Goal: Transaction & Acquisition: Book appointment/travel/reservation

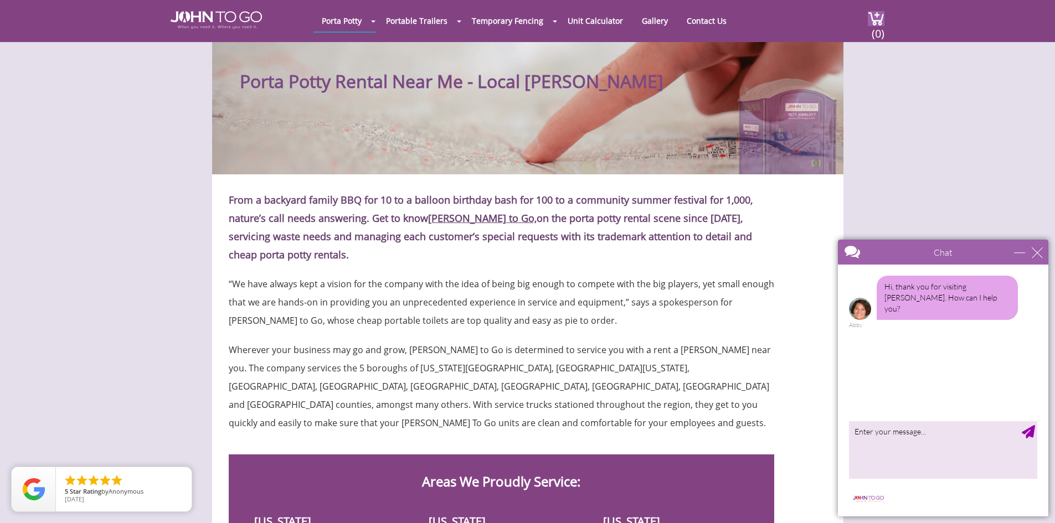
scroll to position [22, 0]
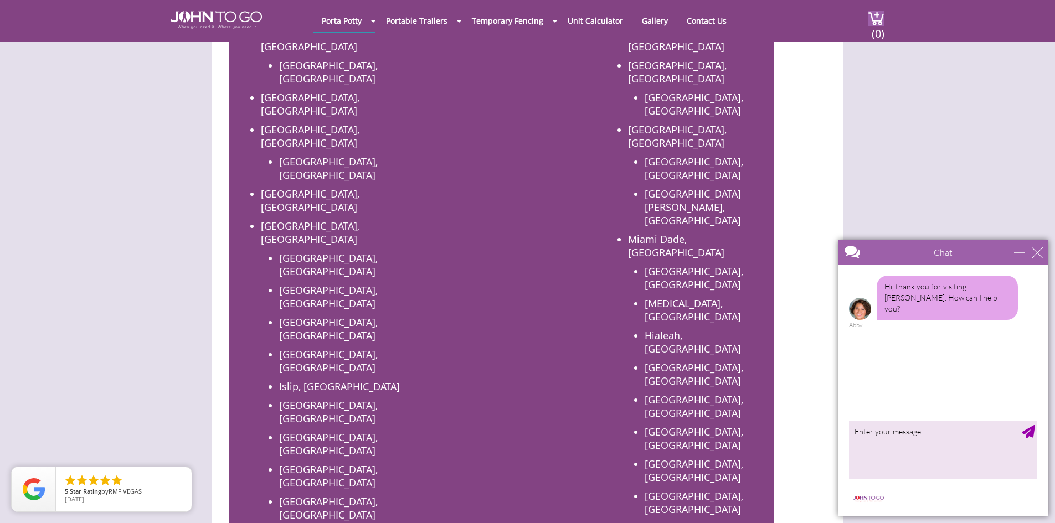
scroll to position [853, 0]
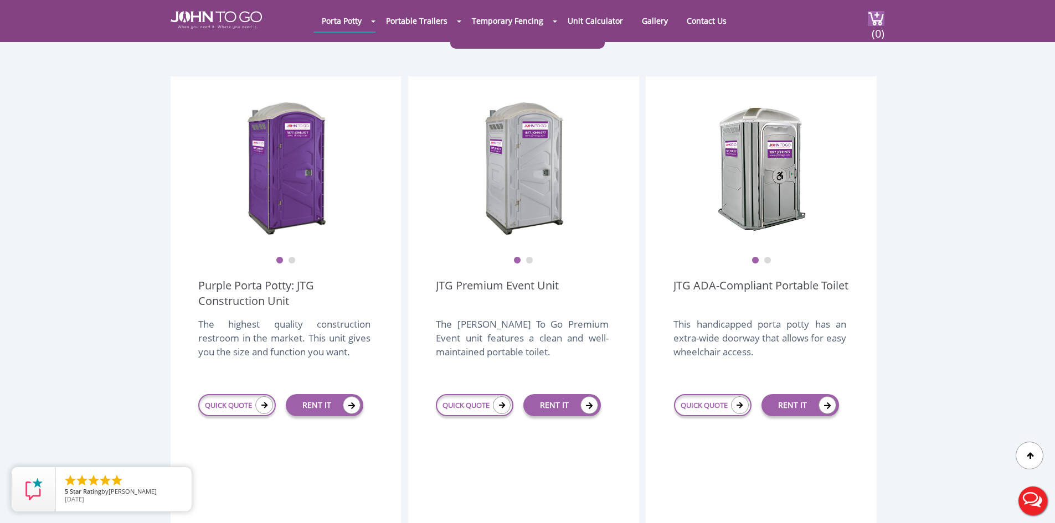
scroll to position [277, 0]
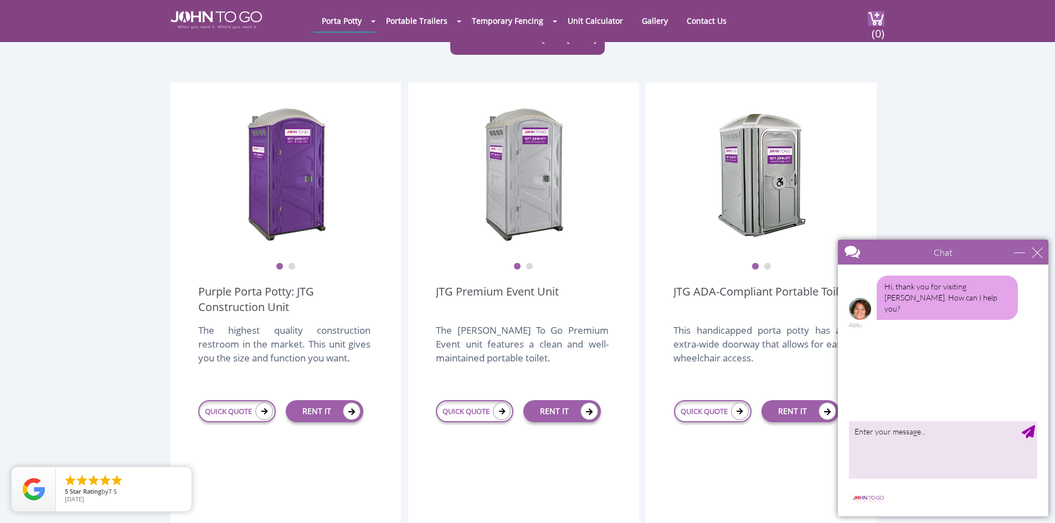
click at [291, 263] on button "2" at bounding box center [292, 267] width 8 height 8
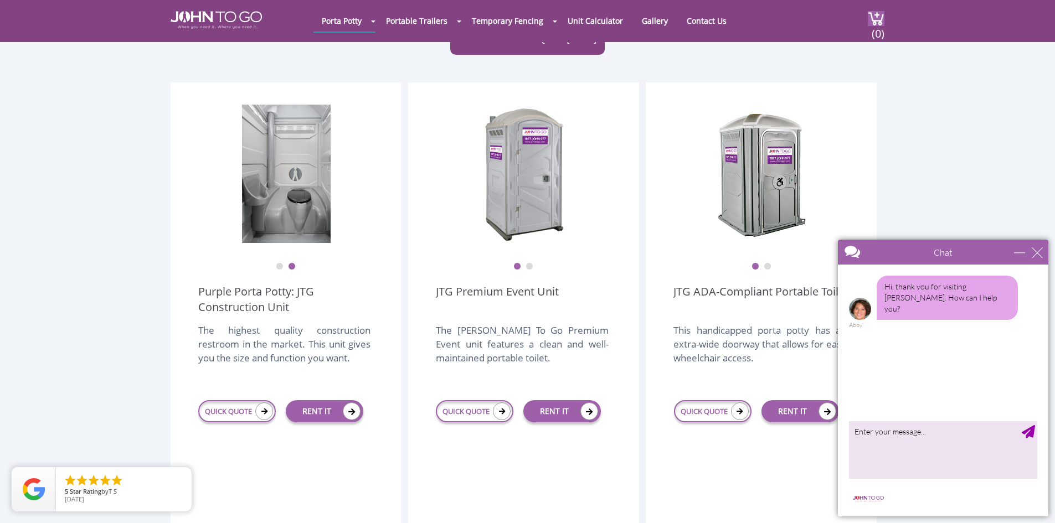
click at [280, 263] on button "1" at bounding box center [280, 267] width 8 height 8
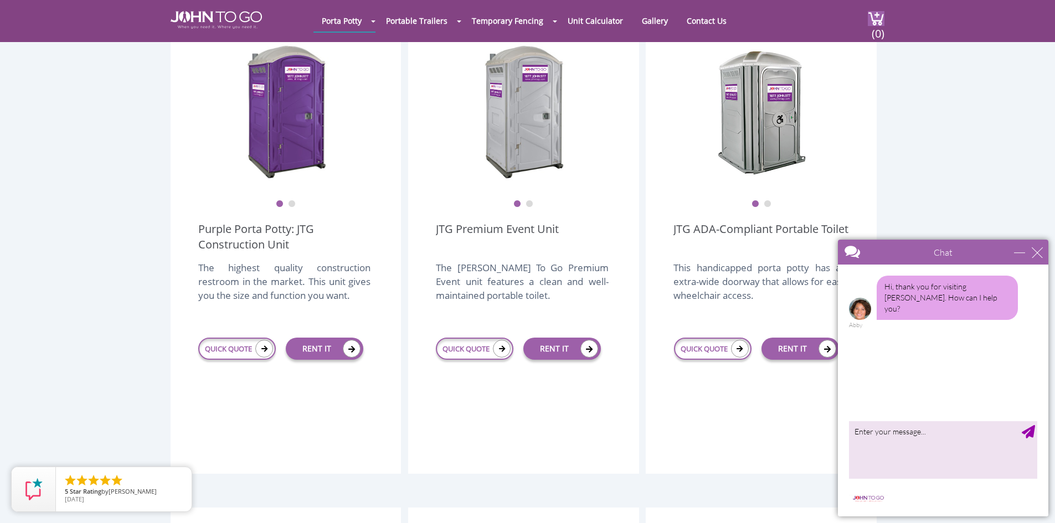
scroll to position [354, 0]
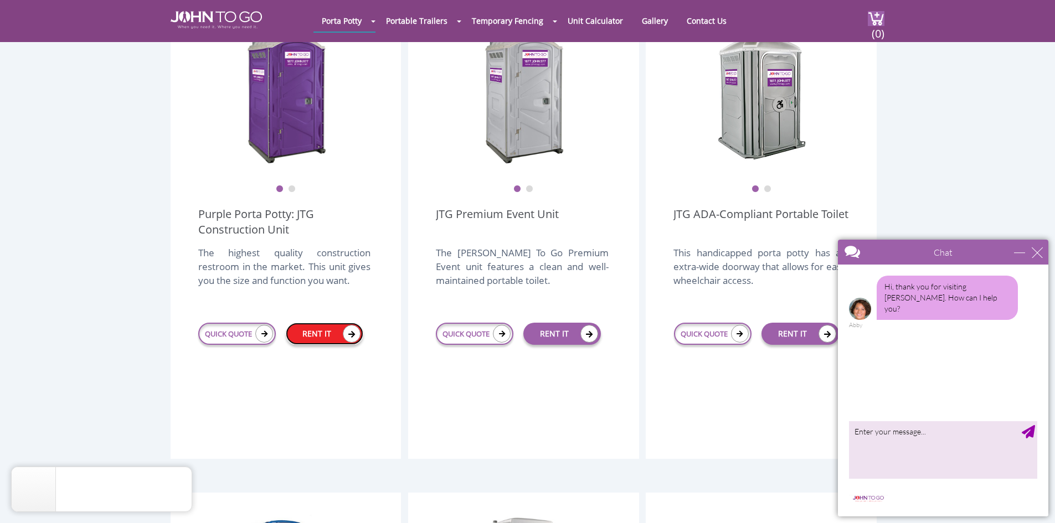
click at [317, 323] on link "RENT IT" at bounding box center [325, 334] width 78 height 22
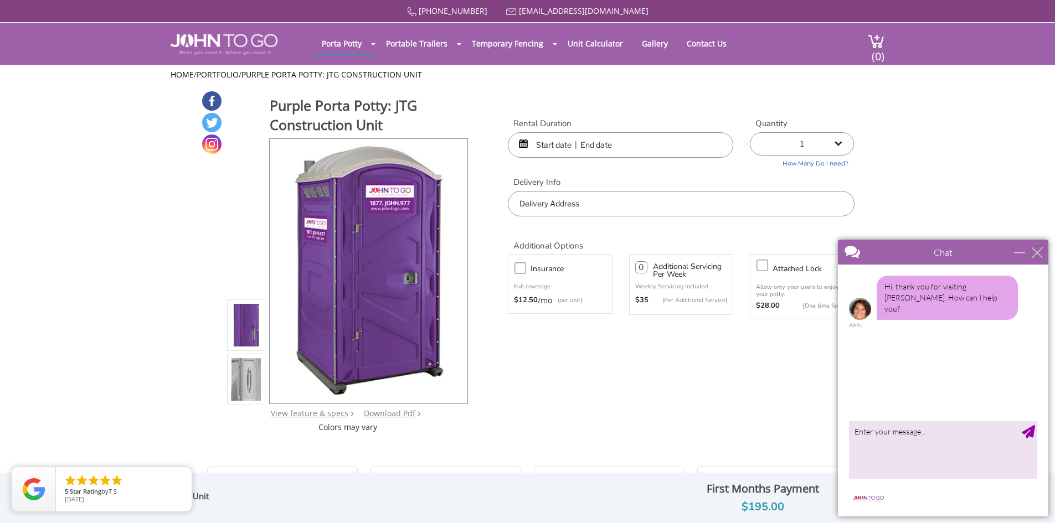
click at [1035, 250] on div "close" at bounding box center [1037, 252] width 11 height 11
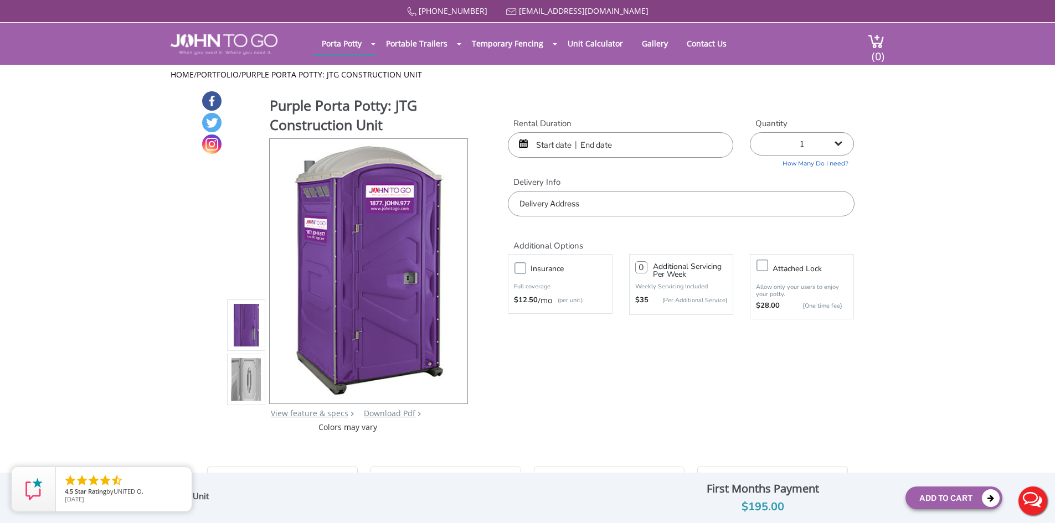
click at [525, 269] on label "Insurance" at bounding box center [571, 269] width 92 height 14
click at [0, 0] on input "Insurance" at bounding box center [0, 0] width 0 height 0
type input "0"
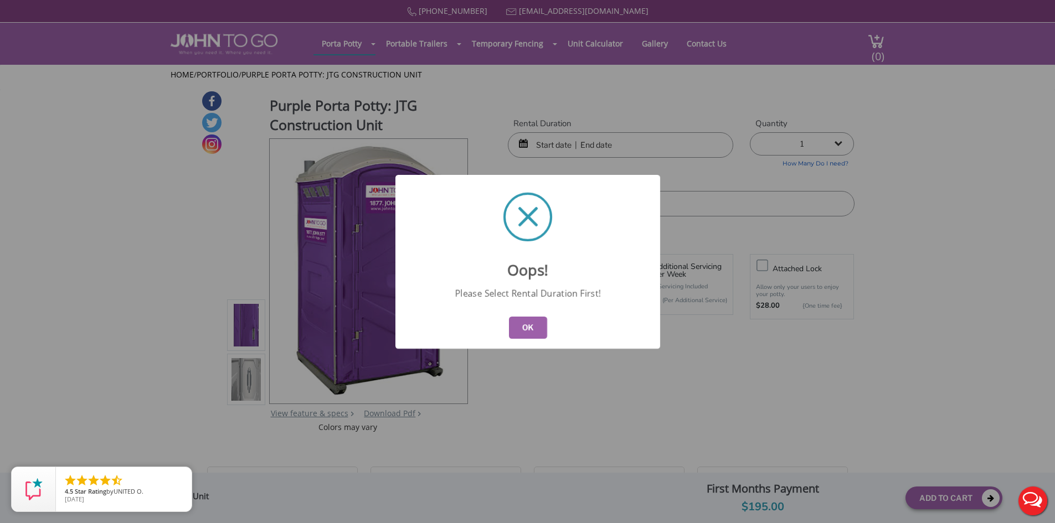
click at [522, 328] on button "OK" at bounding box center [527, 328] width 38 height 22
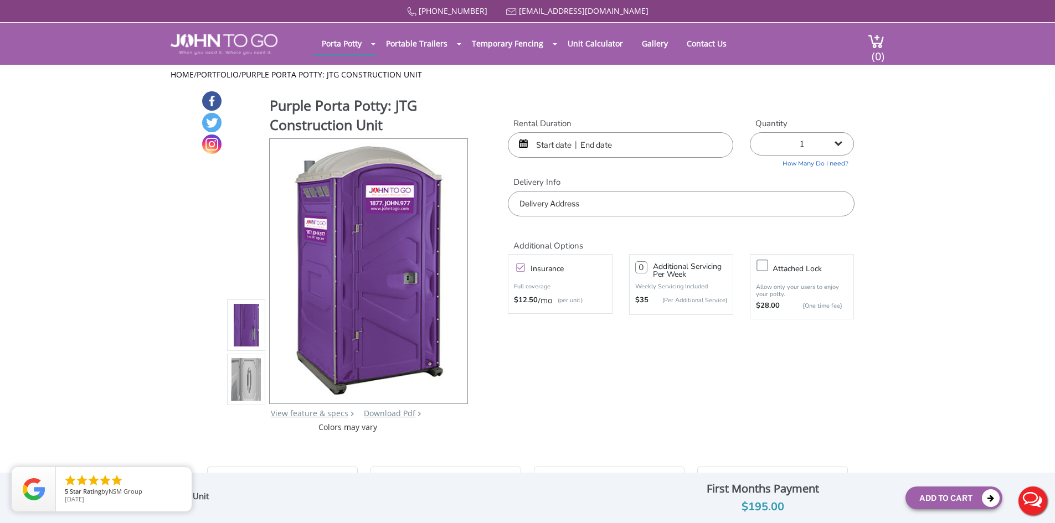
click at [553, 151] on input "text" at bounding box center [620, 144] width 225 height 25
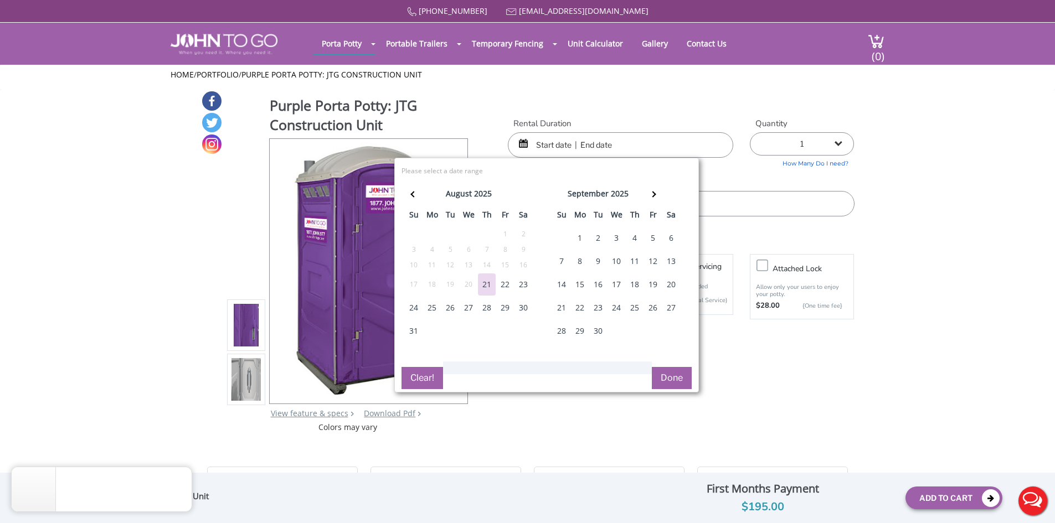
drag, startPoint x: 478, startPoint y: 282, endPoint x: 506, endPoint y: 256, distance: 37.6
click at [506, 256] on tbody "27 28 29 30 31 1 2 3 4 5 6 7 8 9 10 11 12 13 14 15 16 17 18 19 20 21 22 23 24 2…" at bounding box center [469, 284] width 128 height 116
click at [434, 306] on div "25" at bounding box center [432, 308] width 18 height 22
click at [506, 312] on div "29" at bounding box center [505, 308] width 18 height 22
type input "08/25/2025 to 08/29/2025"
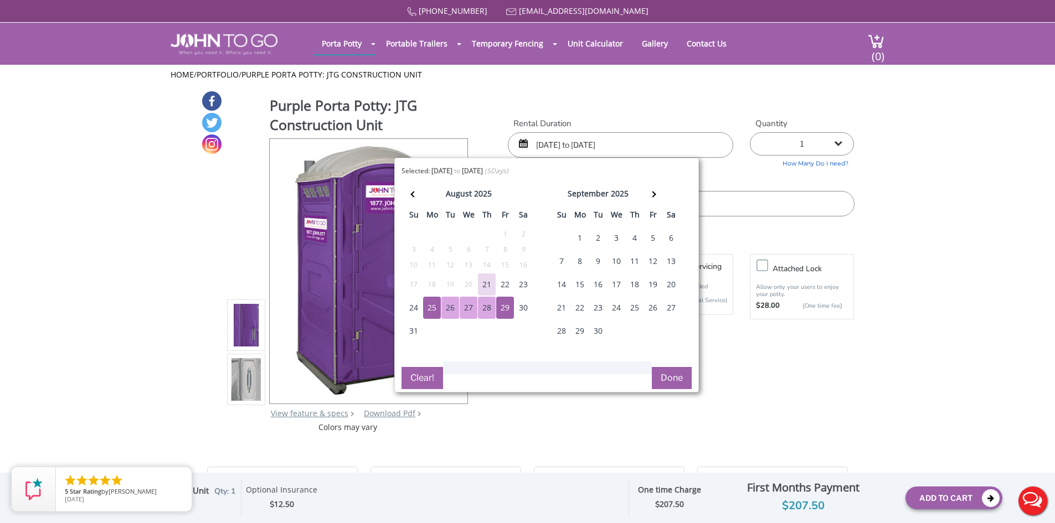
click at [676, 374] on button "Done" at bounding box center [672, 378] width 40 height 22
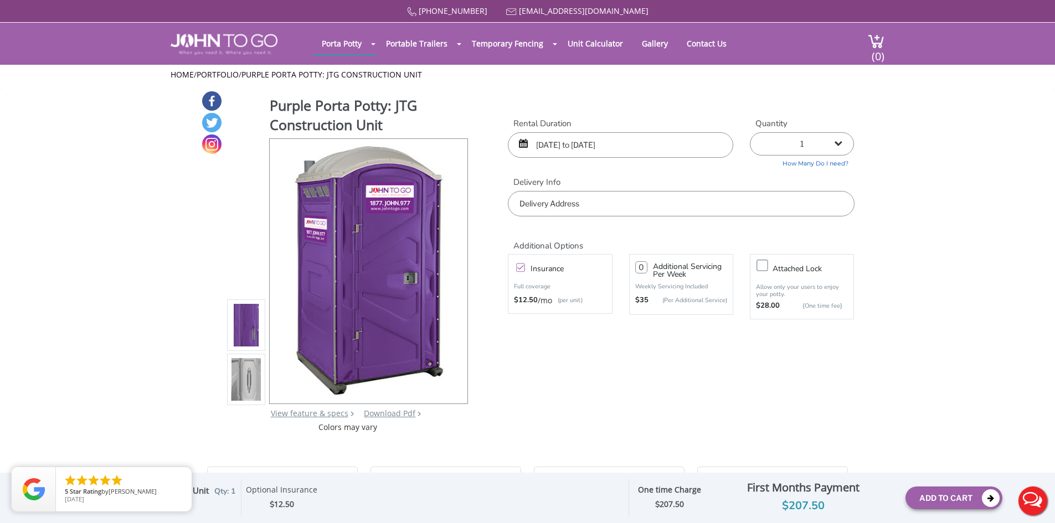
click at [525, 270] on label "Insurance" at bounding box center [571, 269] width 92 height 14
click at [0, 0] on input "Insurance" at bounding box center [0, 0] width 0 height 0
click at [525, 270] on label "Insurance" at bounding box center [571, 269] width 92 height 14
click at [0, 0] on input "Insurance" at bounding box center [0, 0] width 0 height 0
click at [525, 270] on label "Insurance" at bounding box center [571, 269] width 92 height 14
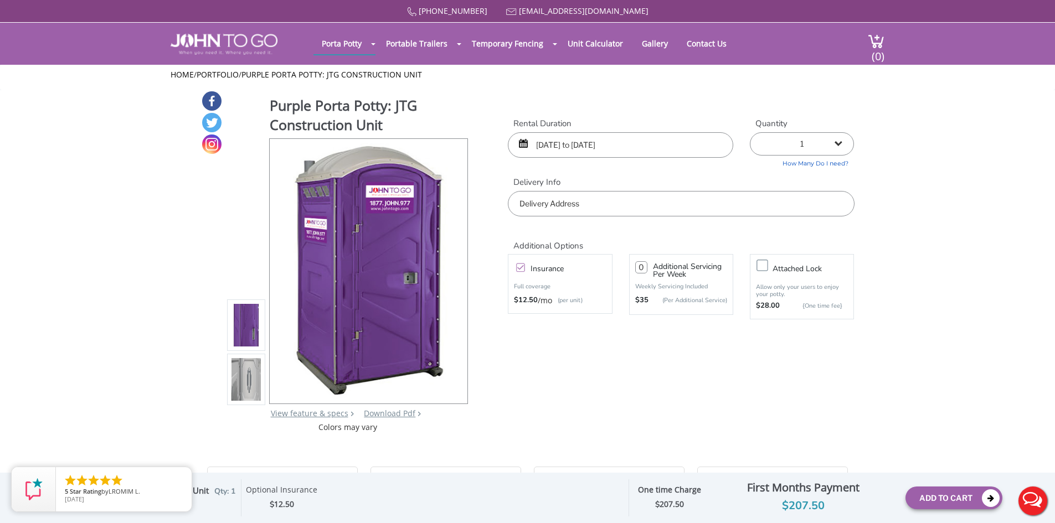
click at [0, 0] on input "Insurance" at bounding box center [0, 0] width 0 height 0
click at [525, 270] on label "Insurance" at bounding box center [571, 269] width 92 height 14
click at [0, 0] on input "Insurance" at bounding box center [0, 0] width 0 height 0
click at [176, 478] on icon "close" at bounding box center [180, 478] width 11 height 11
click at [658, 286] on p "Weekly Servicing Included" at bounding box center [681, 286] width 92 height 8
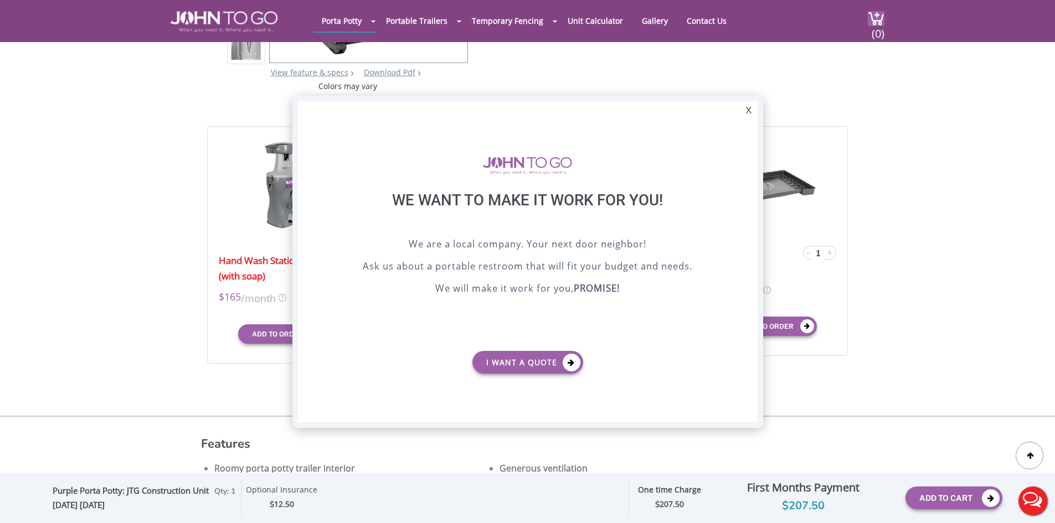
click at [748, 110] on div "X" at bounding box center [748, 110] width 17 height 19
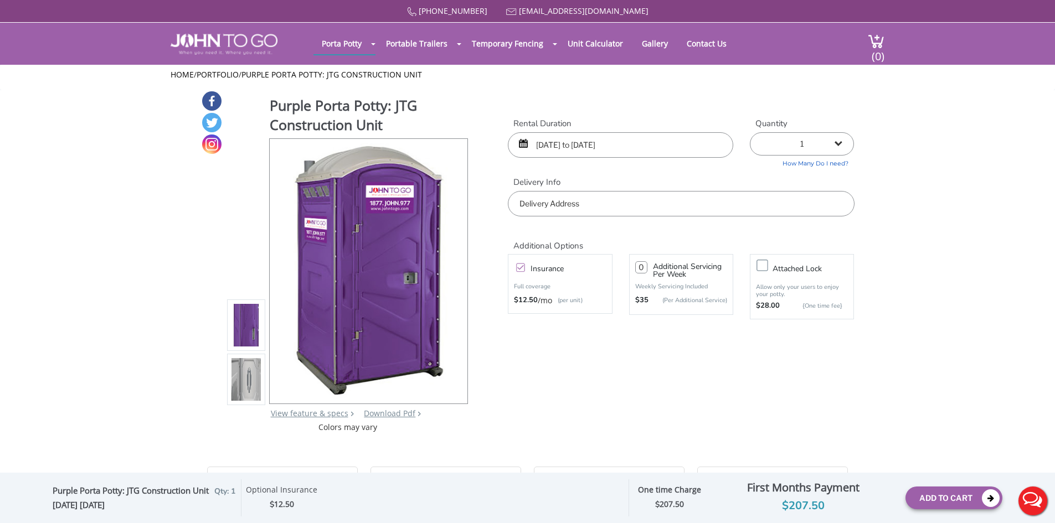
click at [525, 267] on label "Insurance" at bounding box center [571, 269] width 92 height 14
click at [0, 0] on input "Insurance" at bounding box center [0, 0] width 0 height 0
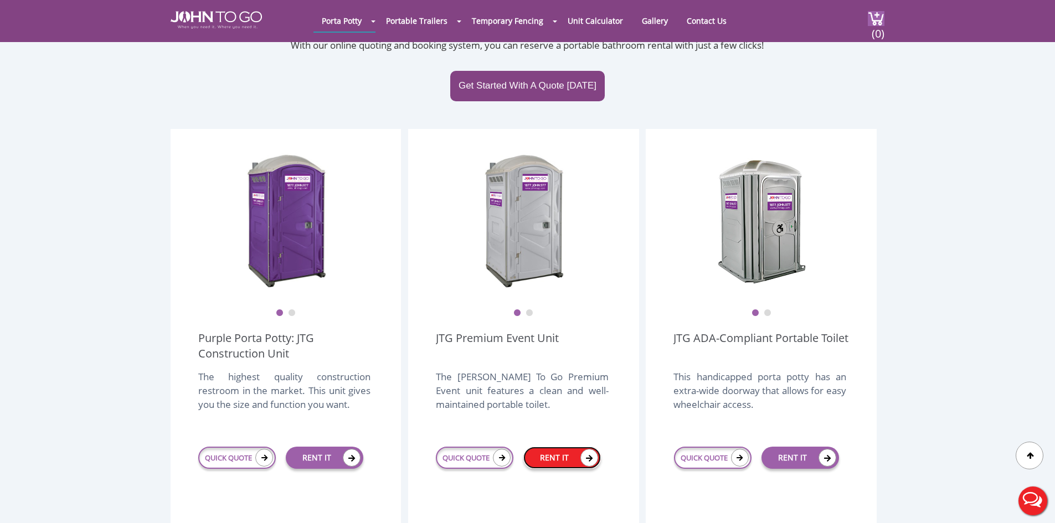
click at [550, 447] on link "RENT IT" at bounding box center [562, 458] width 78 height 22
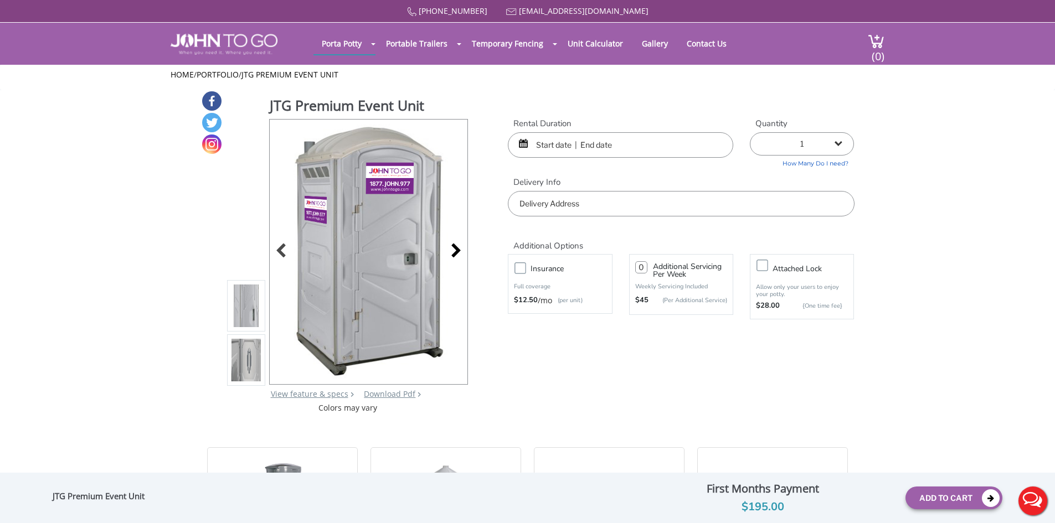
click at [452, 251] on div at bounding box center [453, 252] width 16 height 16
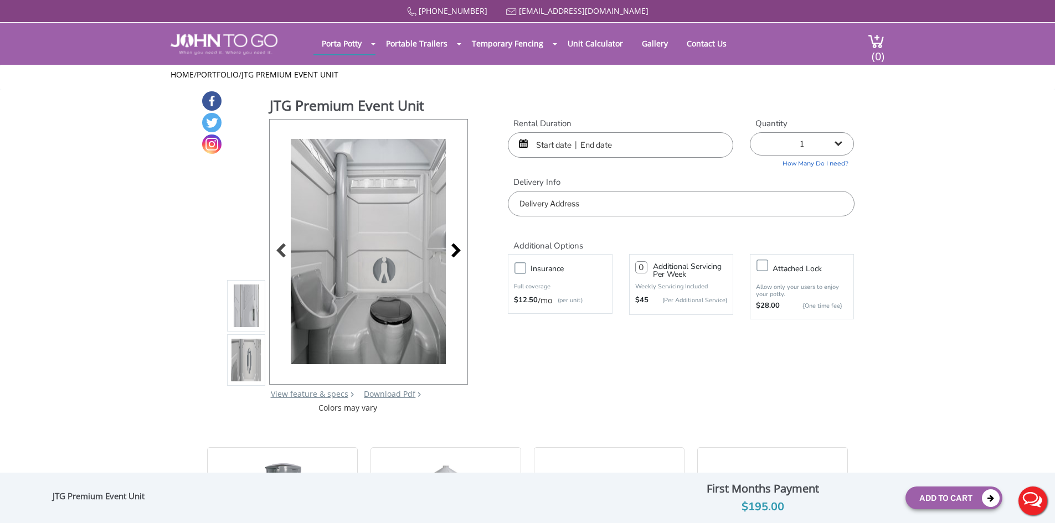
click at [452, 251] on div at bounding box center [453, 252] width 16 height 16
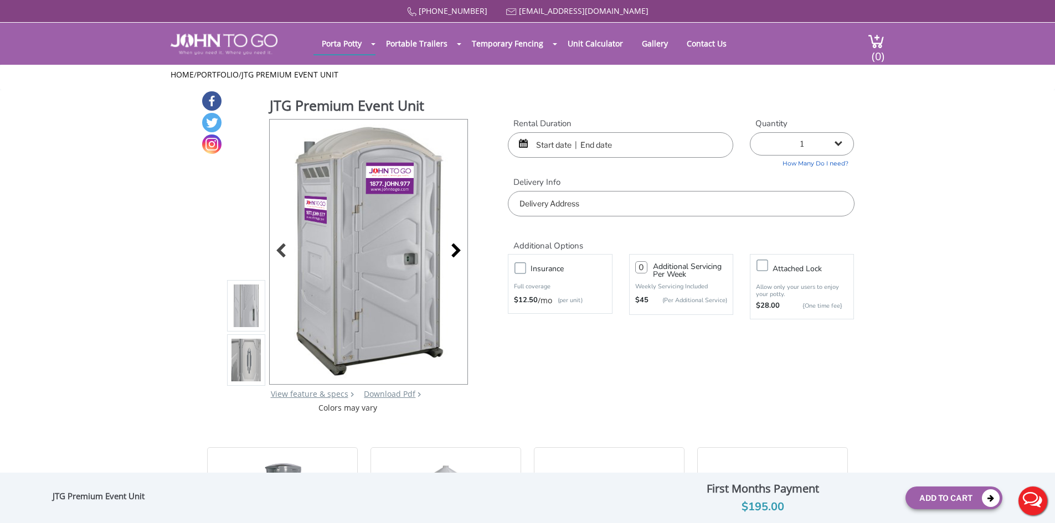
click at [452, 251] on div at bounding box center [453, 252] width 16 height 16
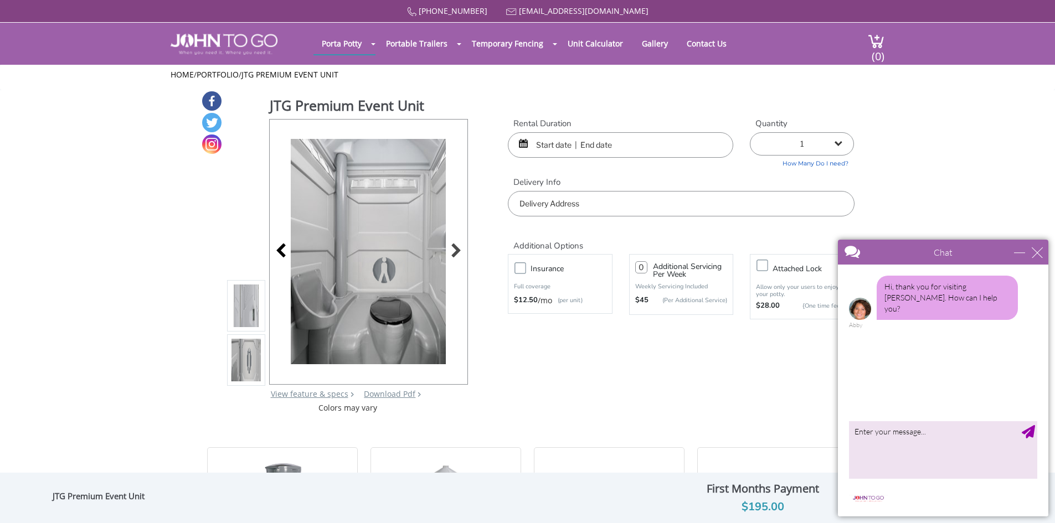
click at [281, 255] on div at bounding box center [284, 252] width 16 height 16
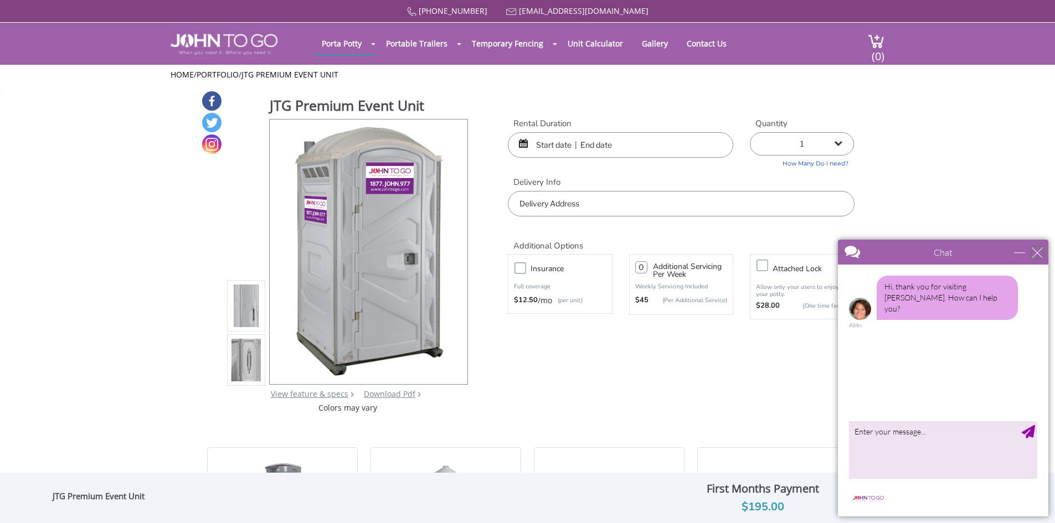
click at [1033, 252] on div "close" at bounding box center [1037, 252] width 11 height 11
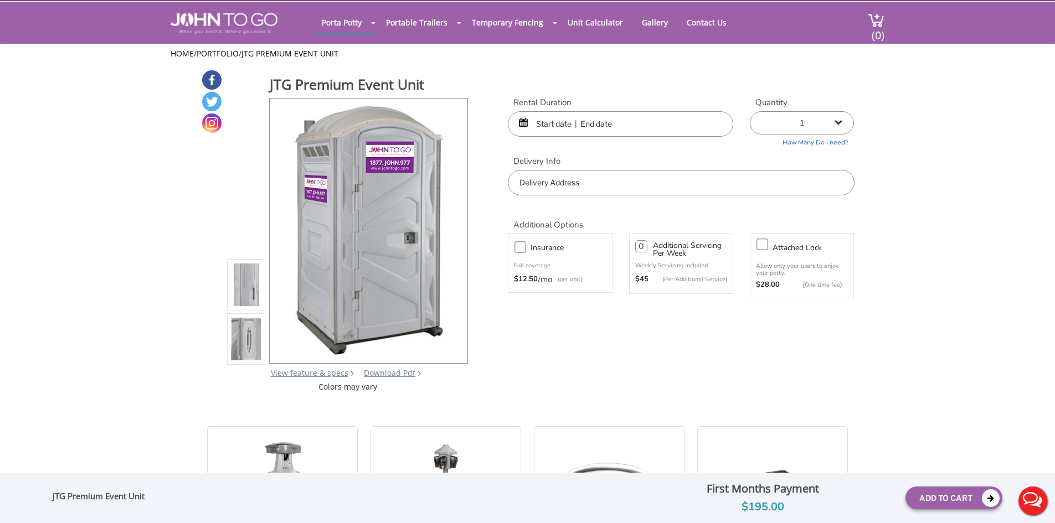
scroll to position [22, 0]
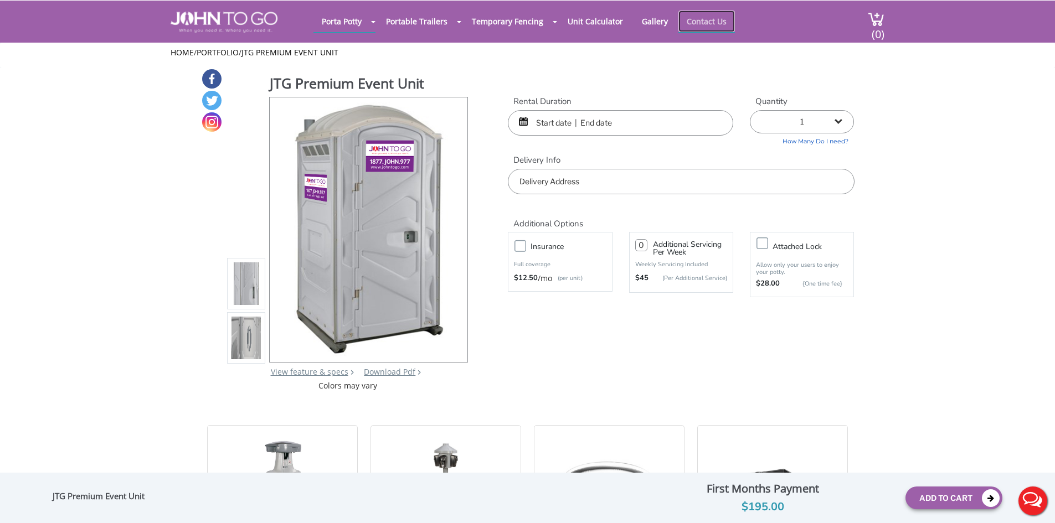
click at [693, 18] on link "Contact Us" at bounding box center [706, 22] width 56 height 22
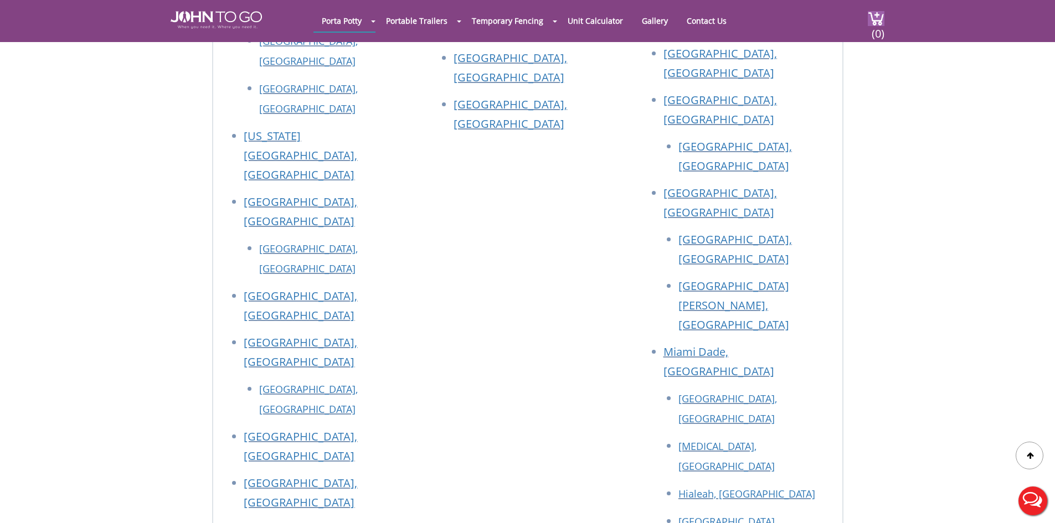
scroll to position [1462, 0]
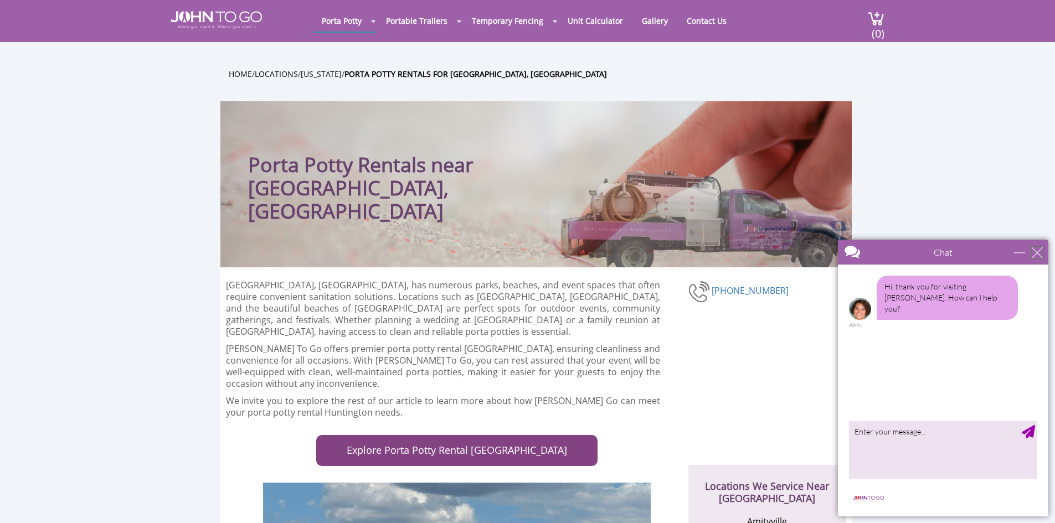
click at [1038, 252] on div "close" at bounding box center [1037, 252] width 11 height 11
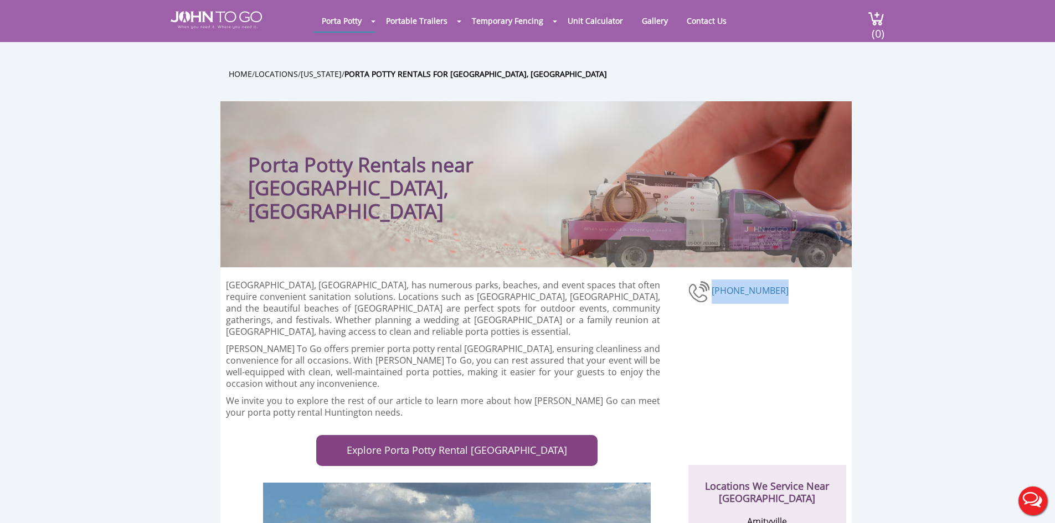
drag, startPoint x: 774, startPoint y: 289, endPoint x: 710, endPoint y: 287, distance: 63.1
click at [710, 287] on div "(516) 964-3113" at bounding box center [767, 292] width 158 height 24
copy link "(516) 964-3113"
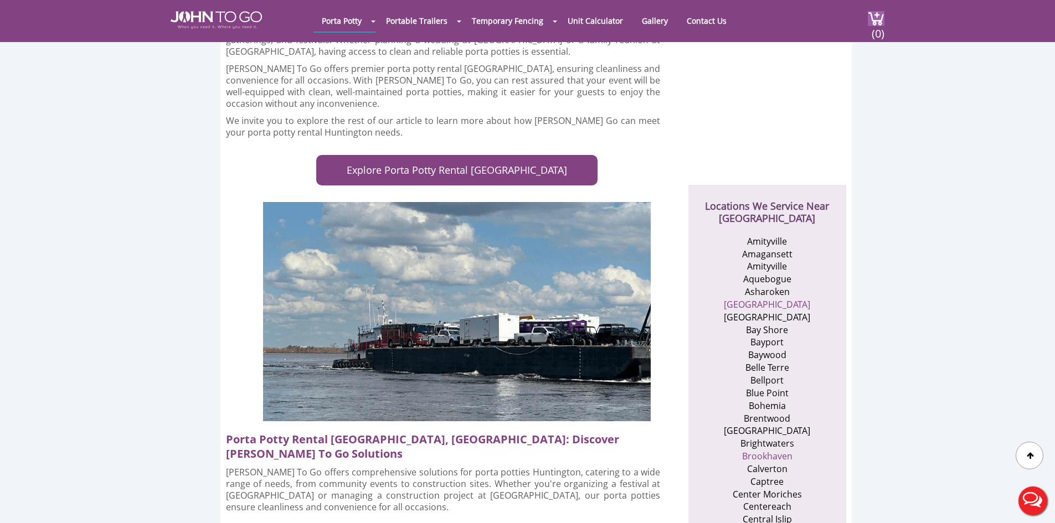
scroll to position [221, 0]
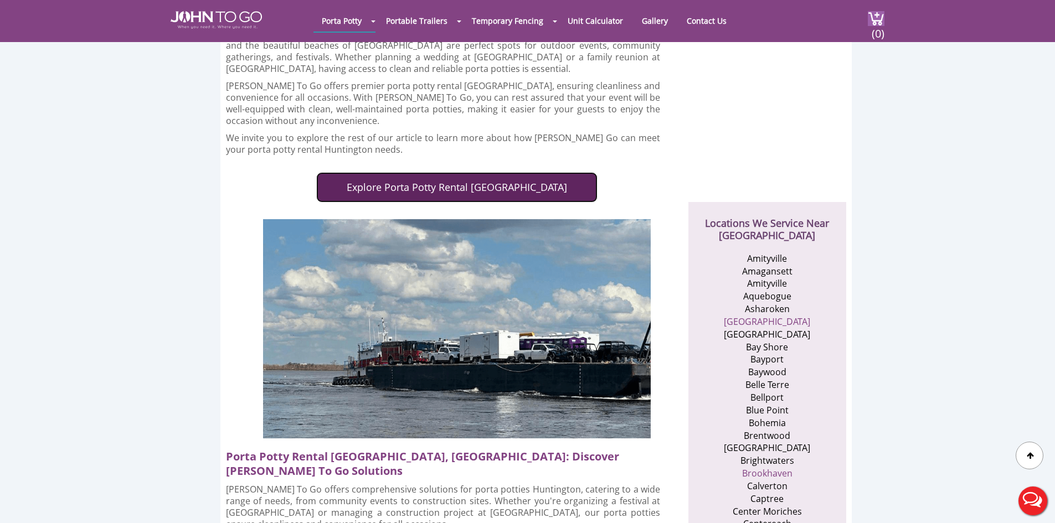
click at [504, 189] on link "Explore Porta Potty Rental Huntington" at bounding box center [456, 187] width 281 height 31
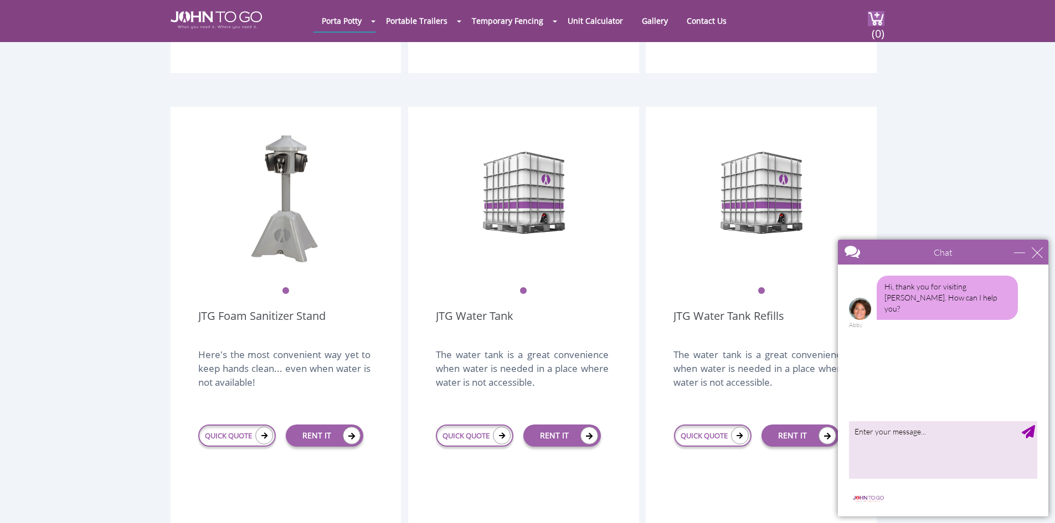
scroll to position [1717, 0]
click at [566, 424] on link "RENT IT" at bounding box center [562, 435] width 78 height 22
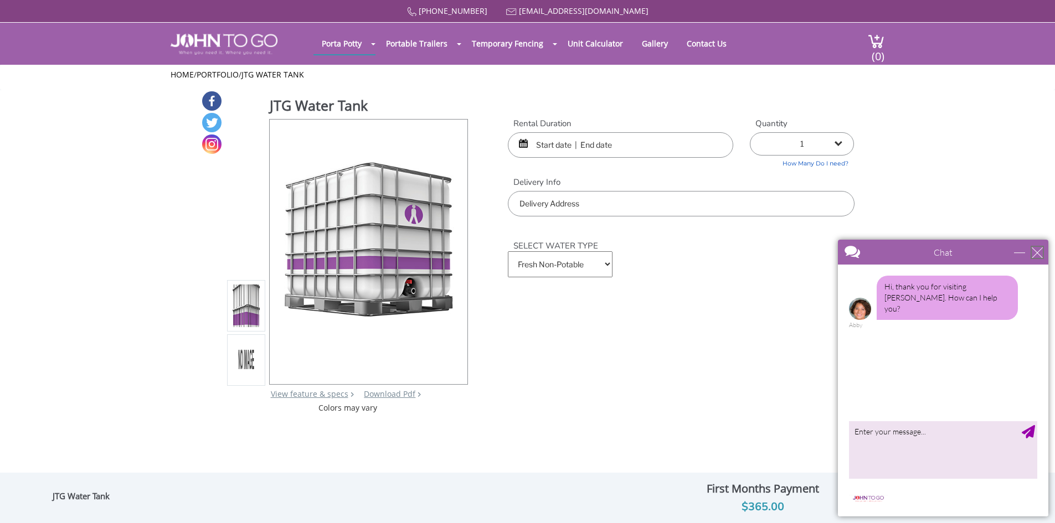
click at [1038, 257] on div "close" at bounding box center [1037, 252] width 11 height 11
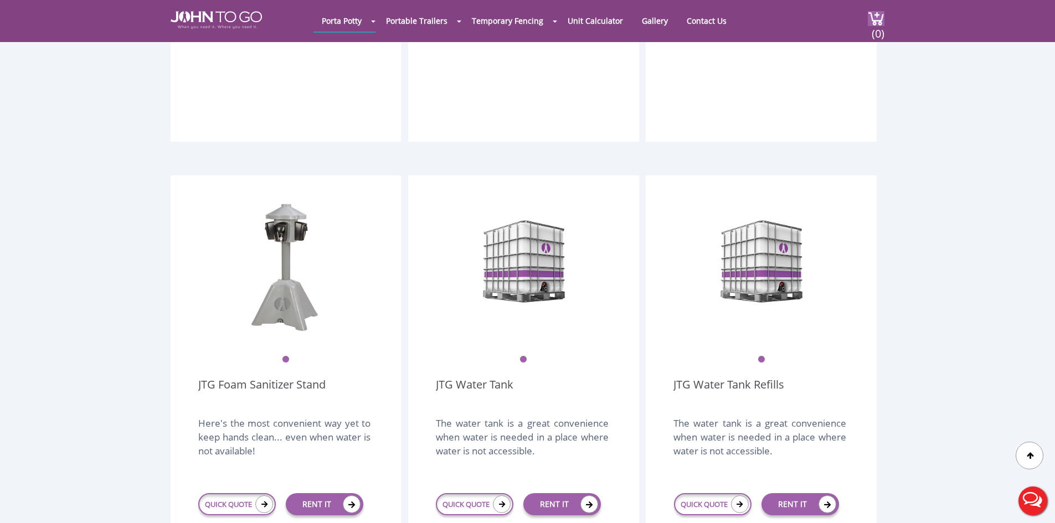
scroll to position [1717, 0]
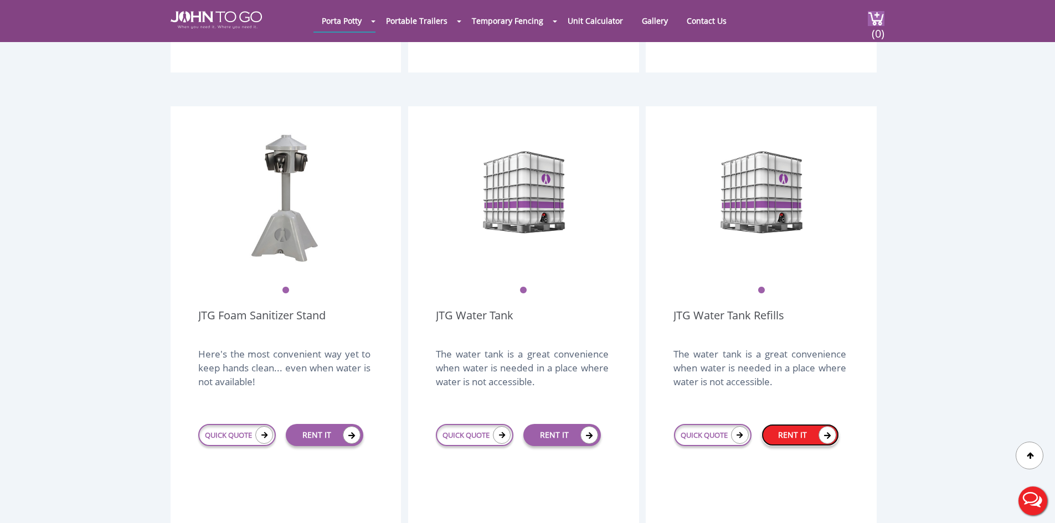
click at [786, 424] on link "RENT IT" at bounding box center [800, 435] width 78 height 22
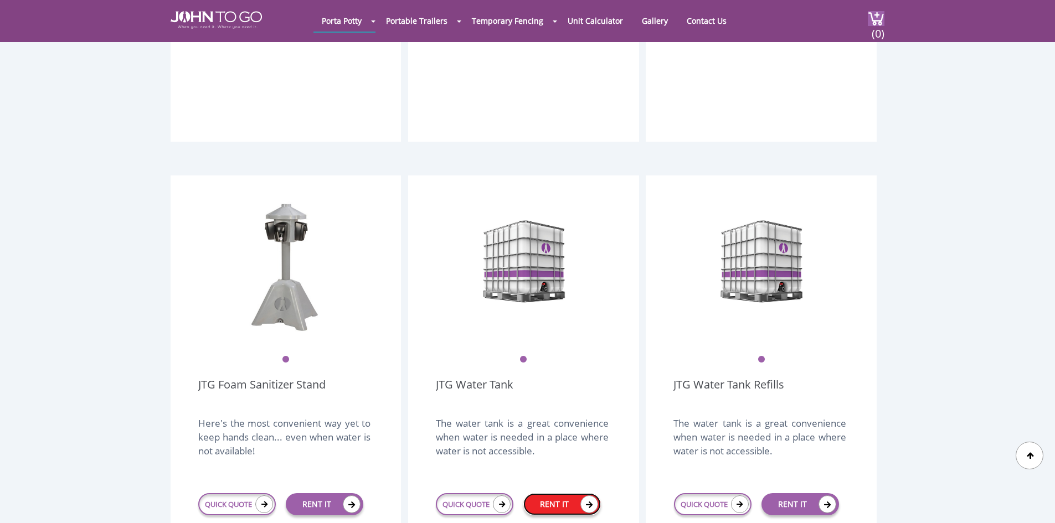
click at [564, 493] on link "RENT IT" at bounding box center [562, 504] width 78 height 22
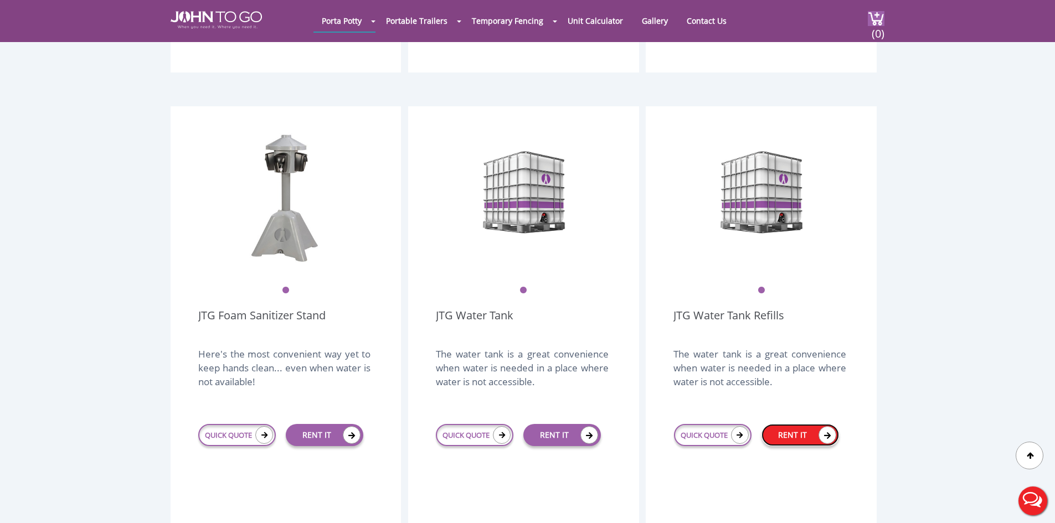
click at [806, 424] on link "RENT IT" at bounding box center [800, 435] width 78 height 22
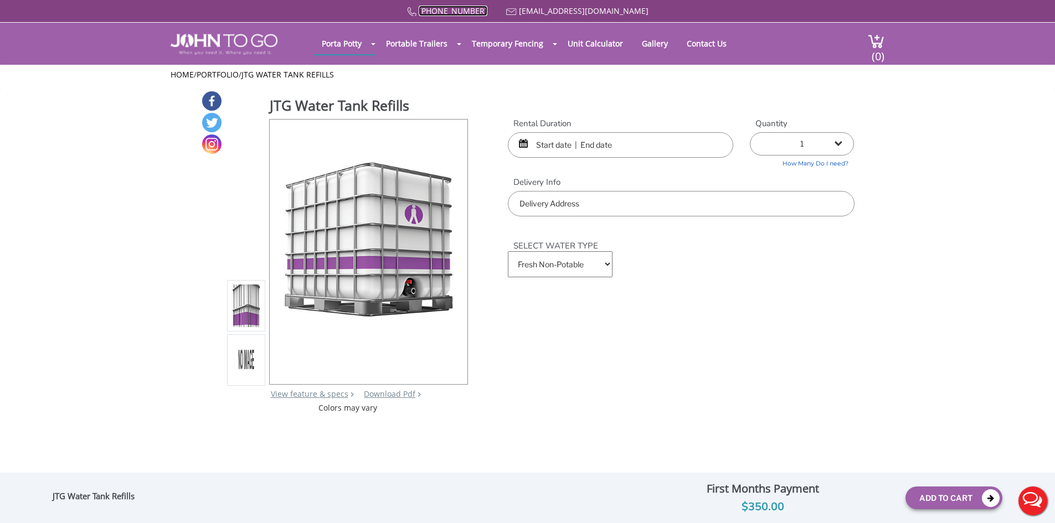
drag, startPoint x: 489, startPoint y: 9, endPoint x: 466, endPoint y: 12, distance: 24.0
click at [466, 12] on link "[PHONE_NUMBER]" at bounding box center [453, 11] width 69 height 11
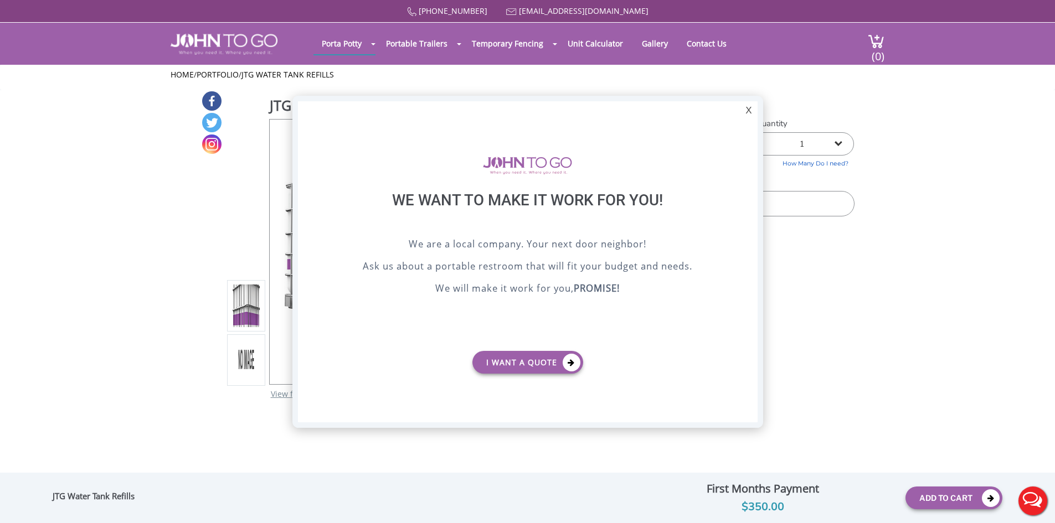
click at [146, 129] on div at bounding box center [527, 261] width 1055 height 523
